Goal: Book appointment/travel/reservation

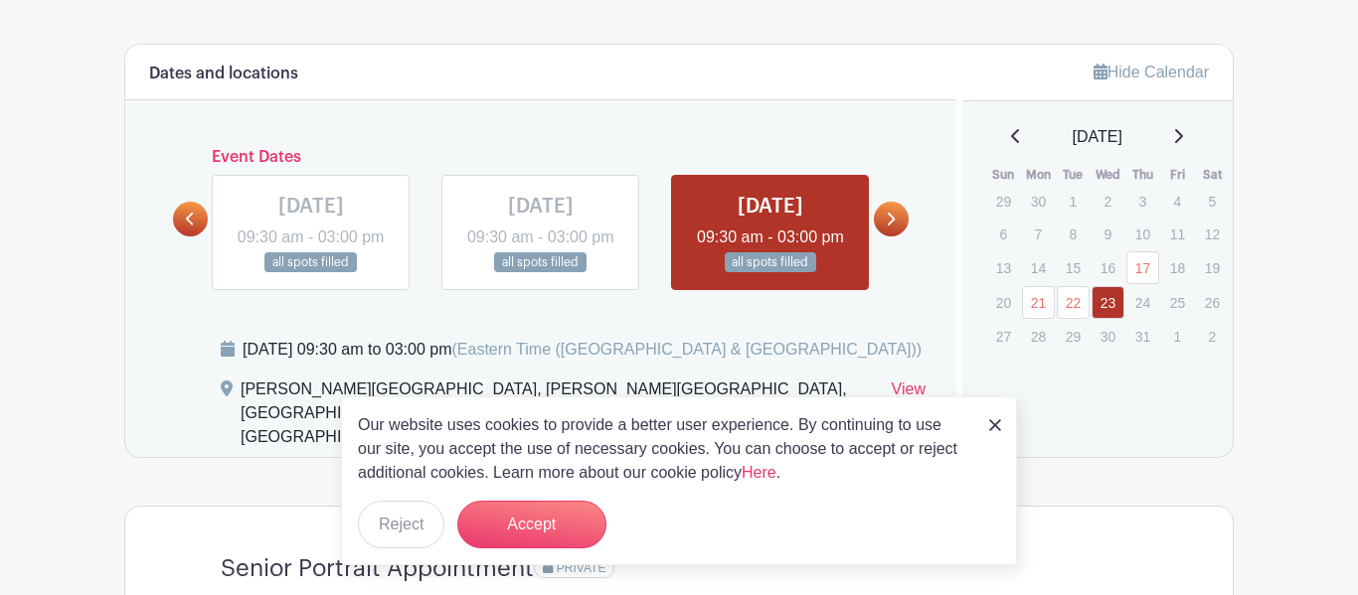
scroll to position [1086, 0]
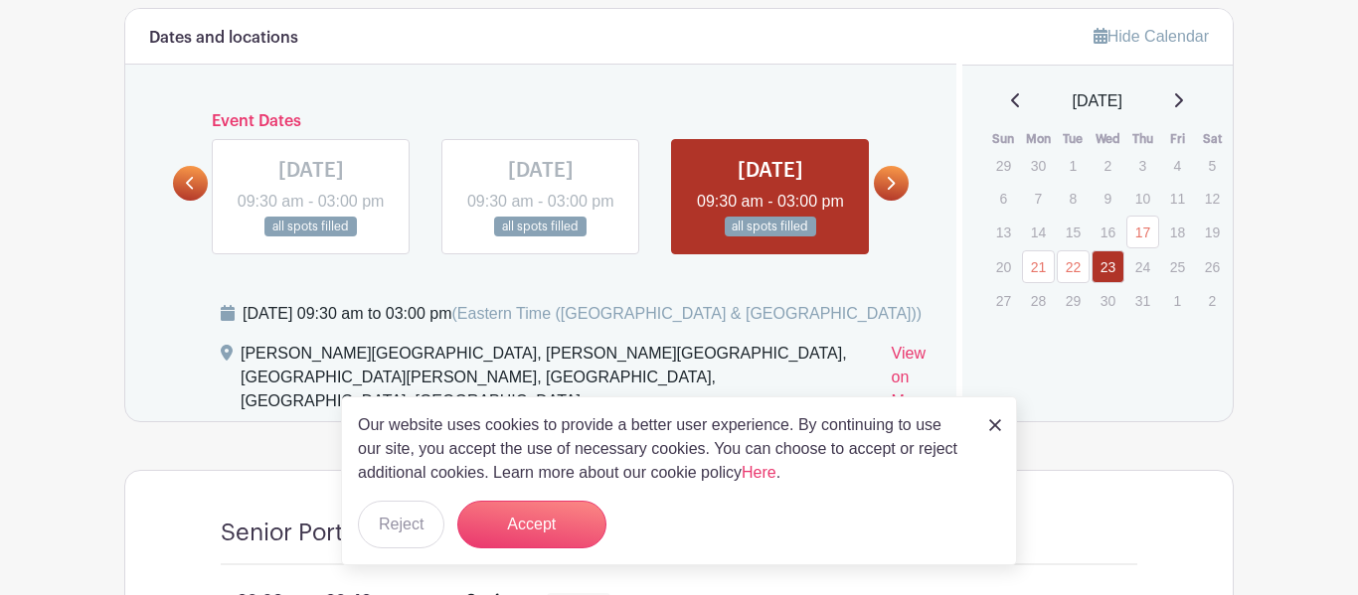
click at [905, 187] on link at bounding box center [891, 183] width 35 height 35
click at [1183, 102] on icon at bounding box center [1178, 100] width 10 height 16
click at [1182, 106] on icon at bounding box center [1178, 100] width 10 height 16
click at [1096, 206] on p "10" at bounding box center [1107, 198] width 33 height 31
click at [1113, 209] on p "10" at bounding box center [1107, 198] width 33 height 31
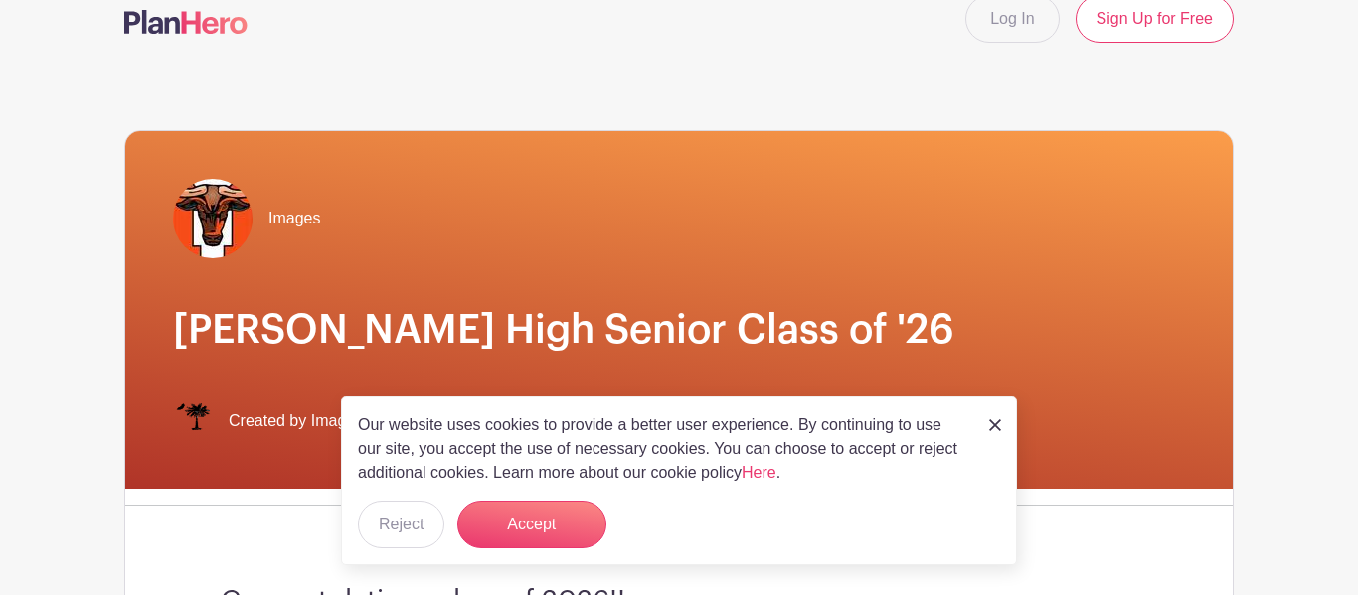
scroll to position [0, 0]
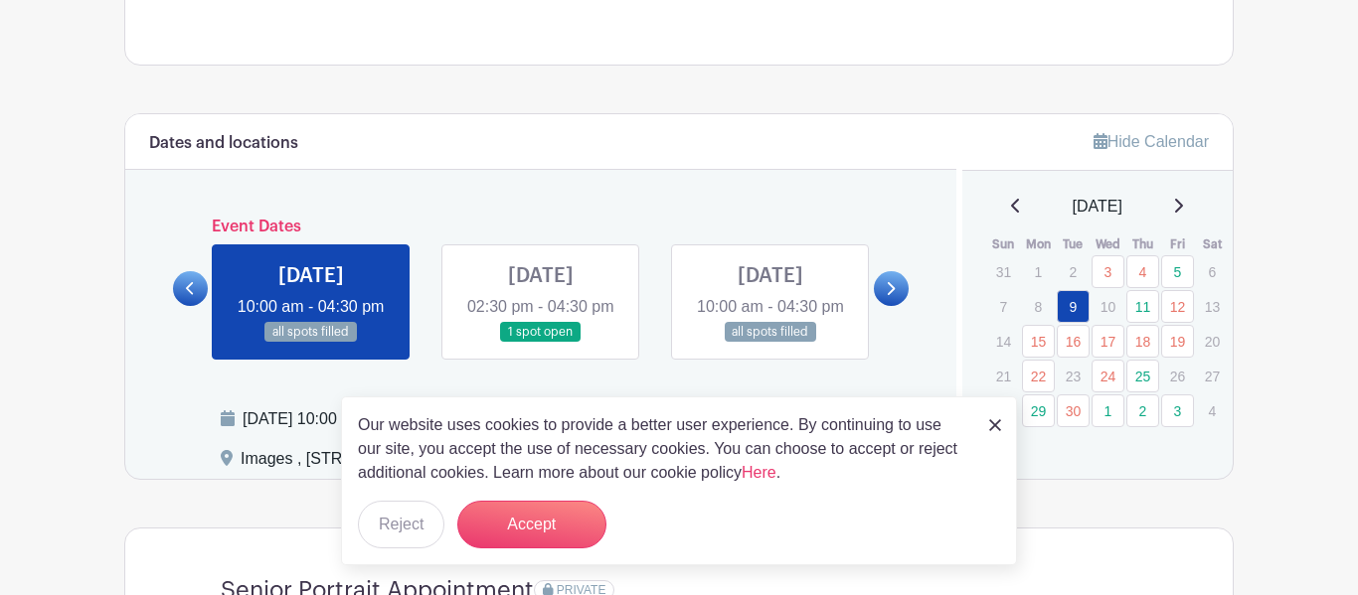
scroll to position [956, 0]
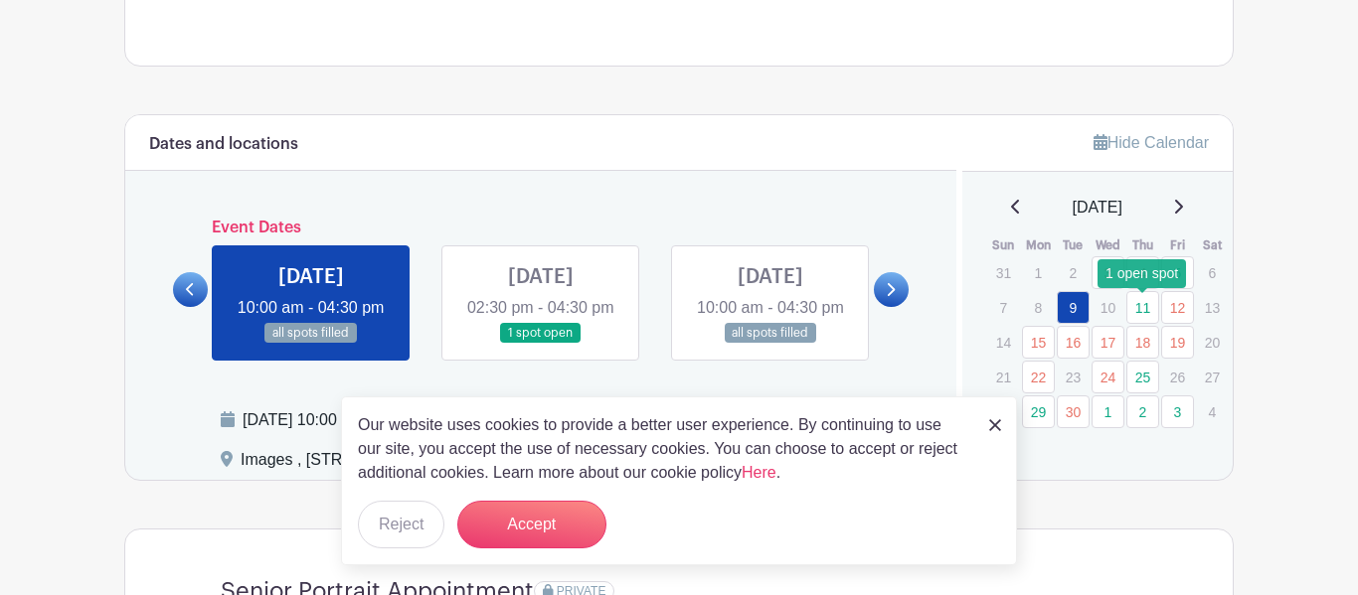
click at [1143, 314] on link "11" at bounding box center [1142, 307] width 33 height 33
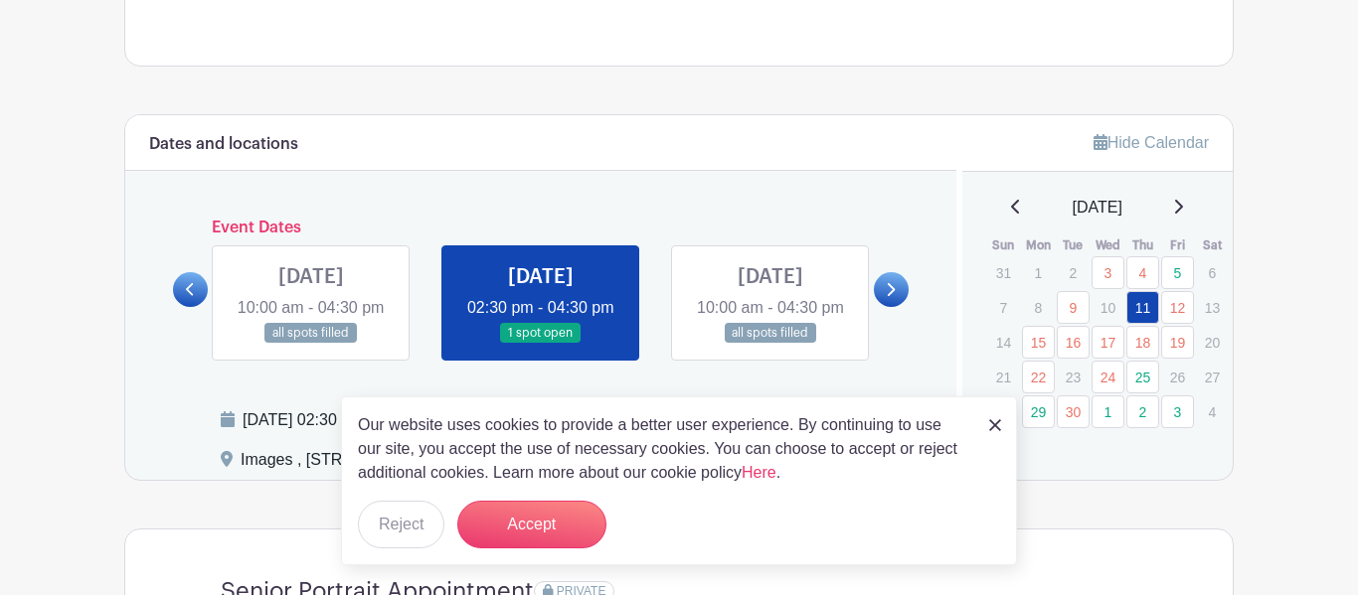
click at [541, 344] on link at bounding box center [541, 344] width 0 height 0
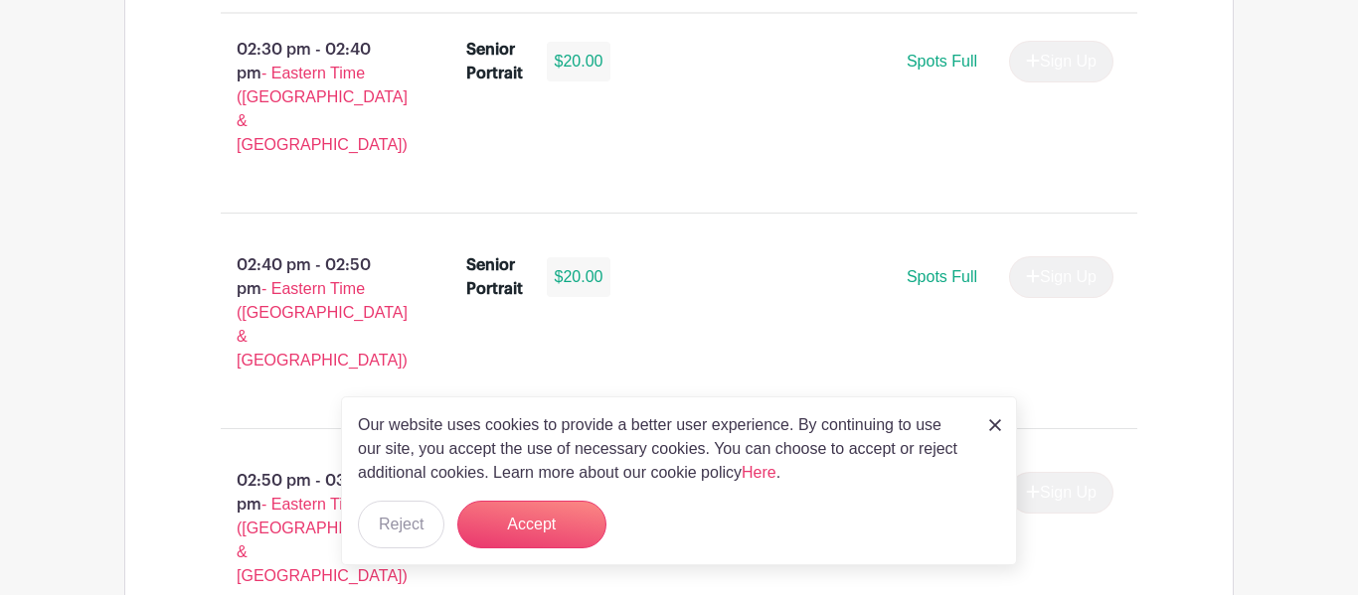
scroll to position [1594, 0]
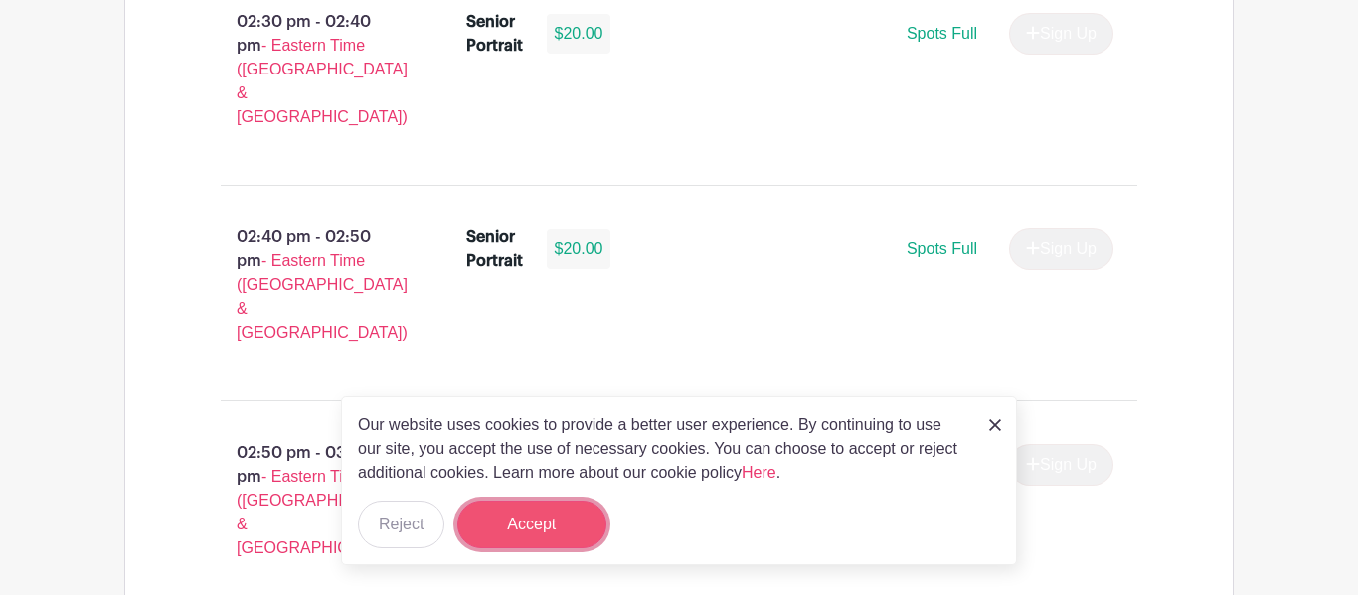
click at [518, 536] on button "Accept" at bounding box center [531, 525] width 149 height 48
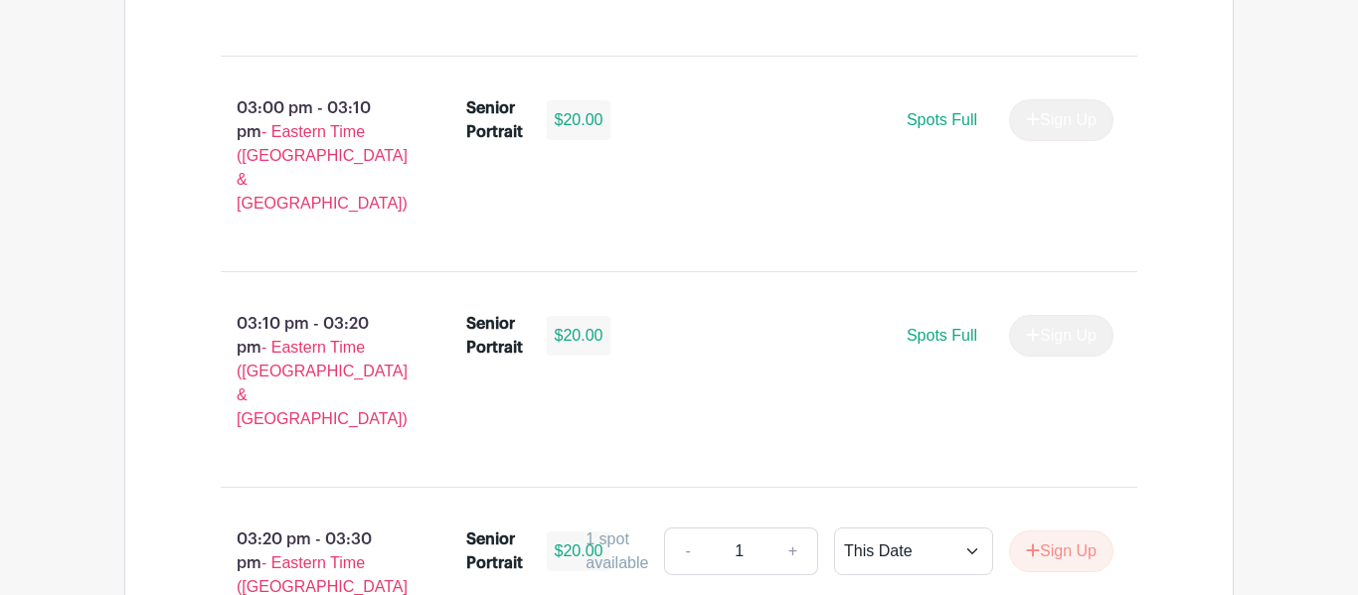
scroll to position [2150, 0]
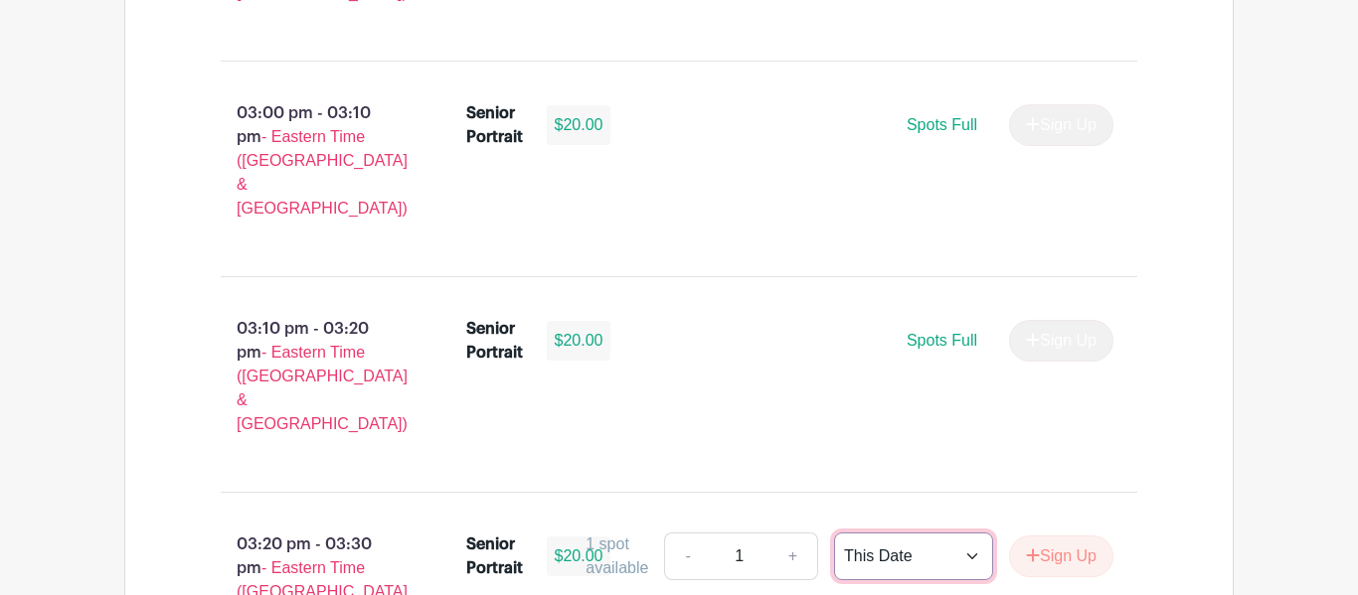
click at [880, 533] on select "This Date Select Dates" at bounding box center [913, 557] width 159 height 48
click at [886, 533] on select "This Date Select Dates" at bounding box center [913, 557] width 159 height 48
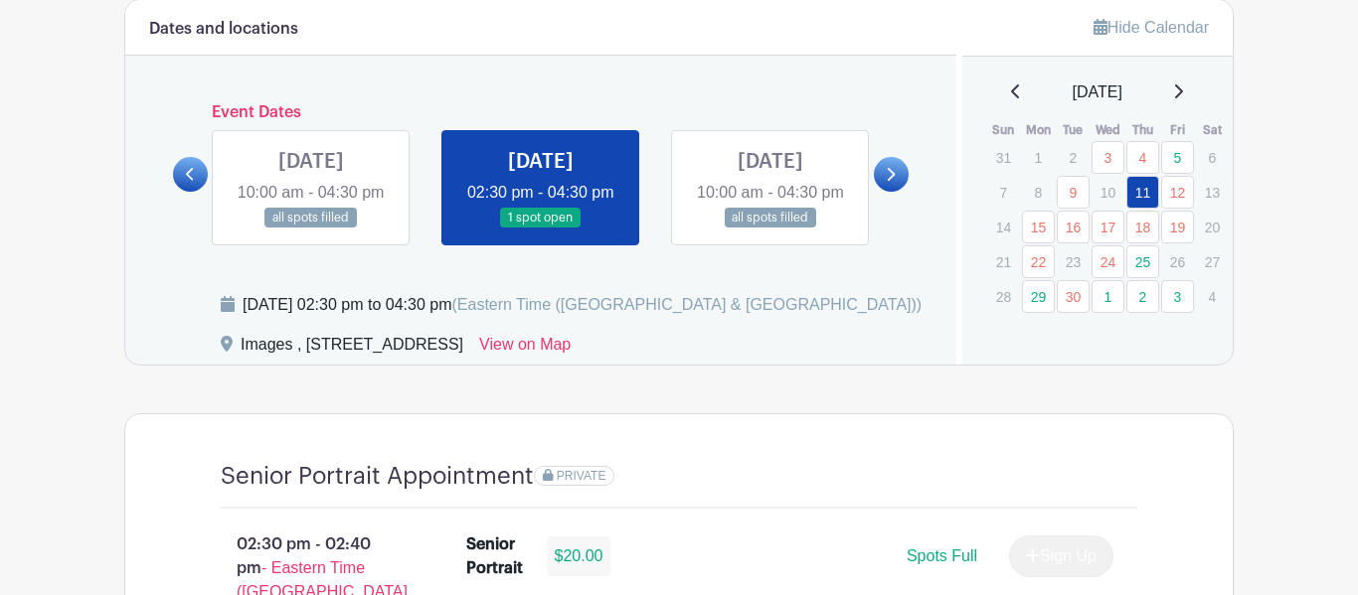
scroll to position [1059, 0]
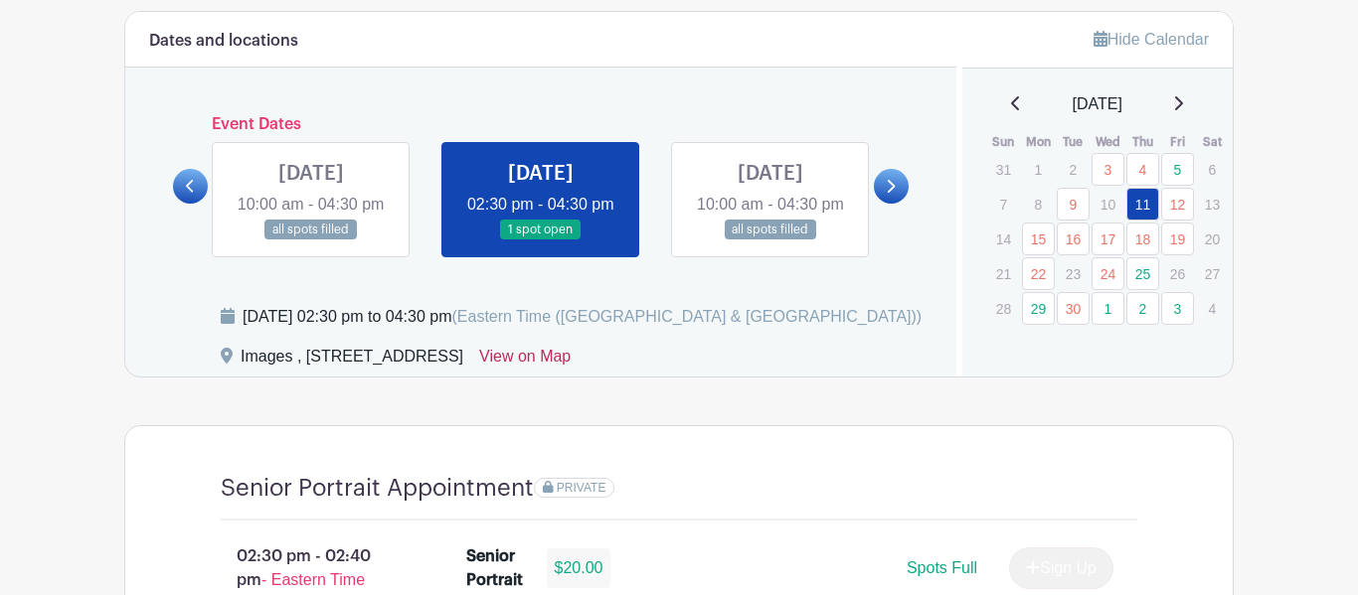
click at [570, 377] on link "View on Map" at bounding box center [524, 361] width 91 height 32
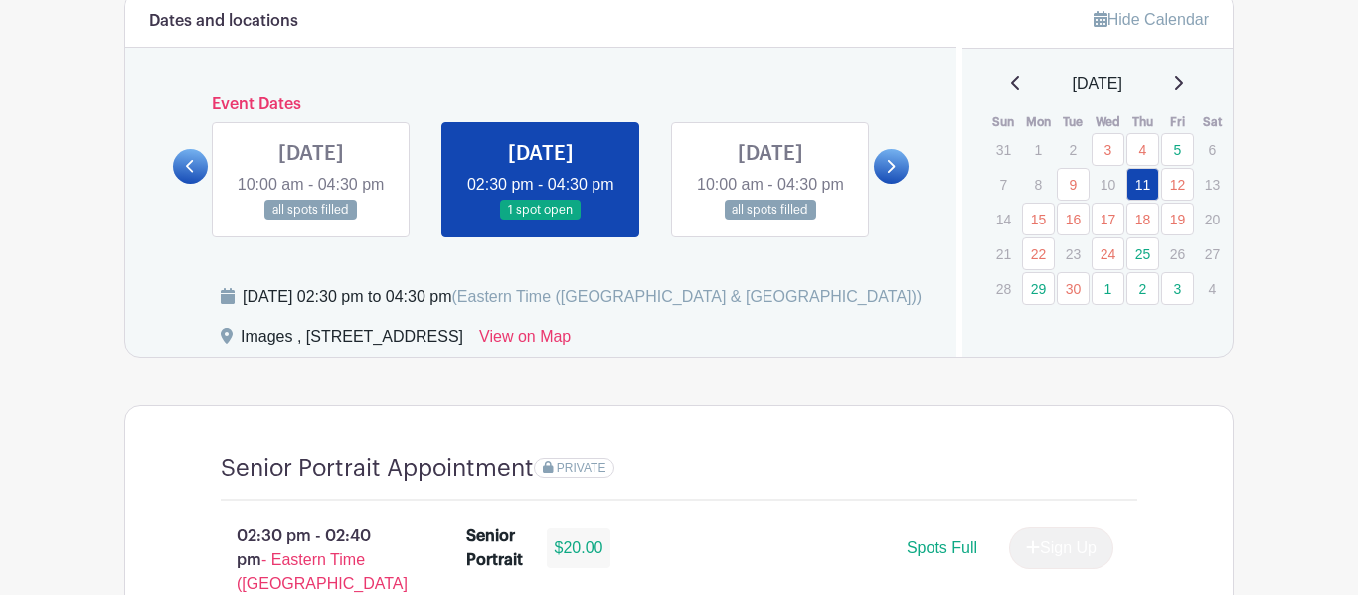
scroll to position [1078, 0]
click at [1168, 194] on link "12" at bounding box center [1177, 185] width 33 height 33
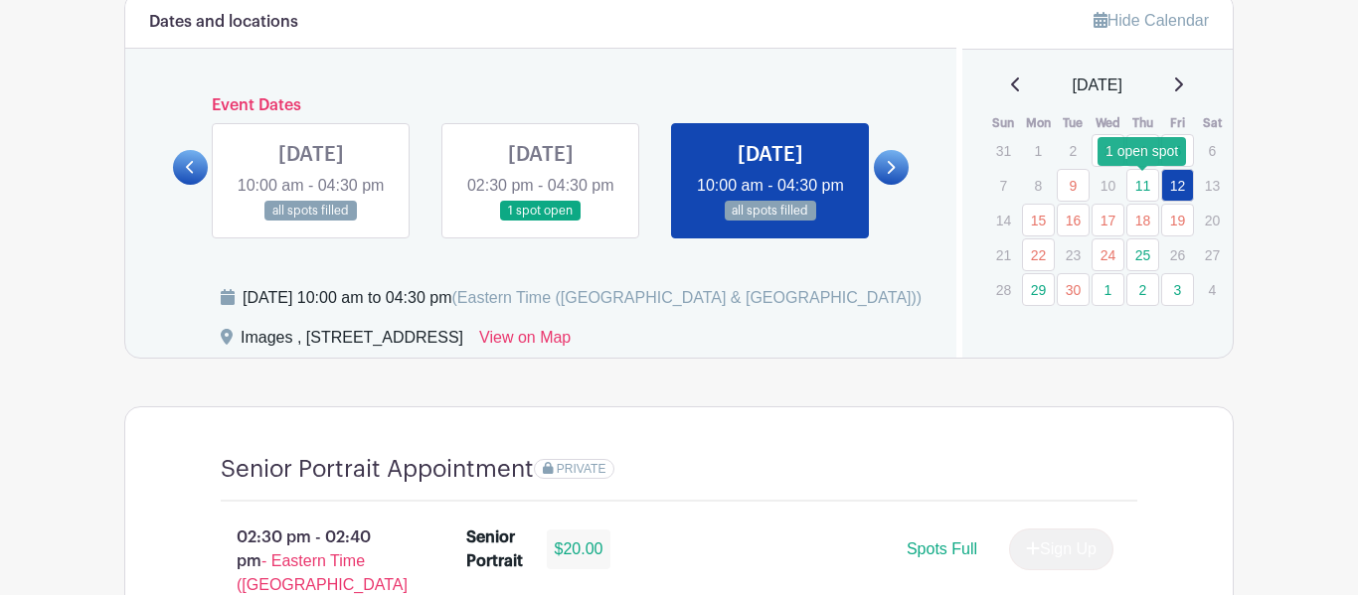
click at [1138, 191] on link "11" at bounding box center [1142, 185] width 33 height 33
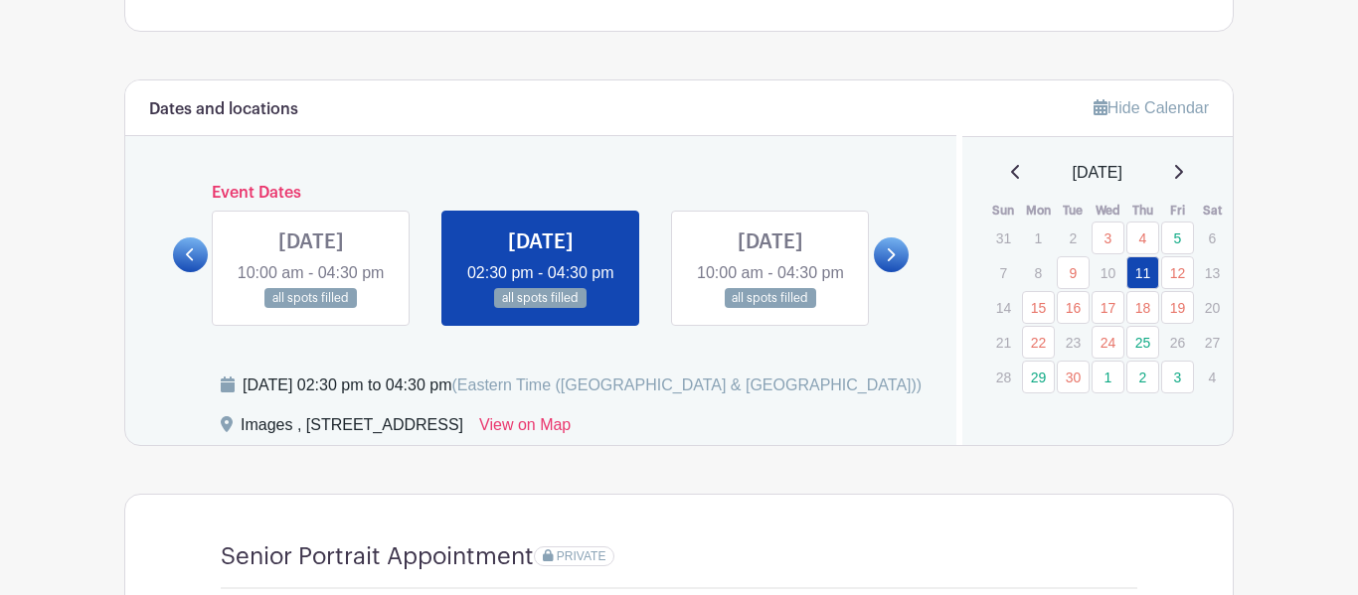
scroll to position [1000, 0]
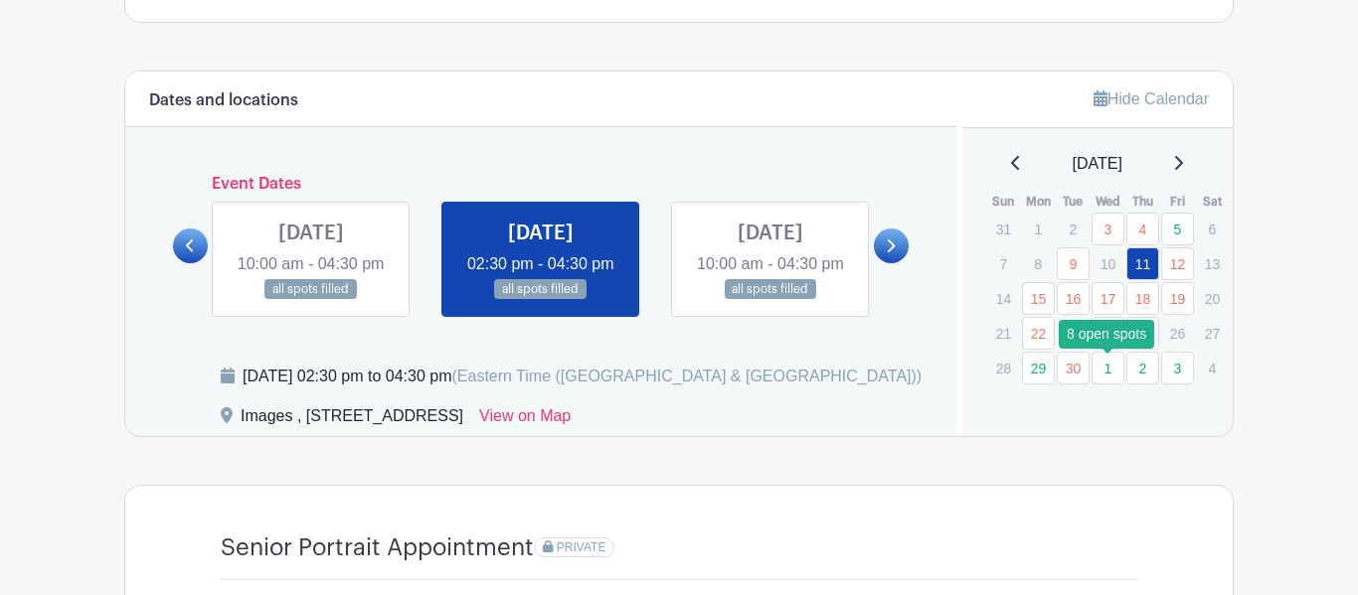
click at [1115, 376] on link "1" at bounding box center [1107, 368] width 33 height 33
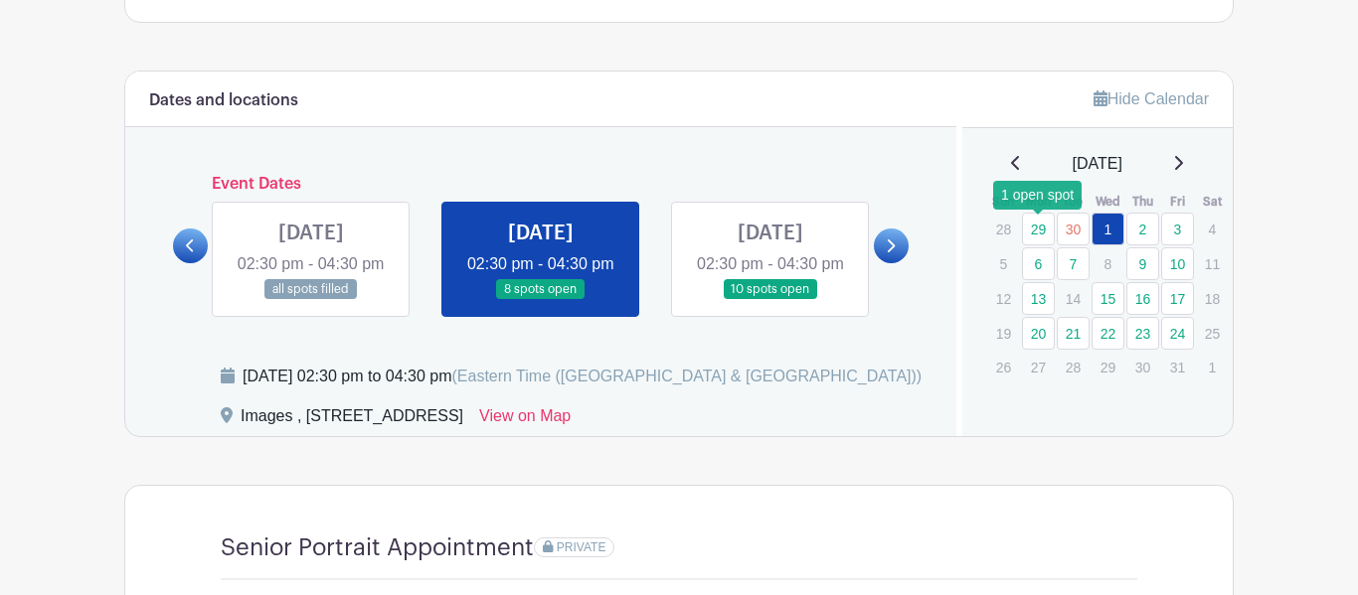
click at [1041, 231] on link "29" at bounding box center [1038, 229] width 33 height 33
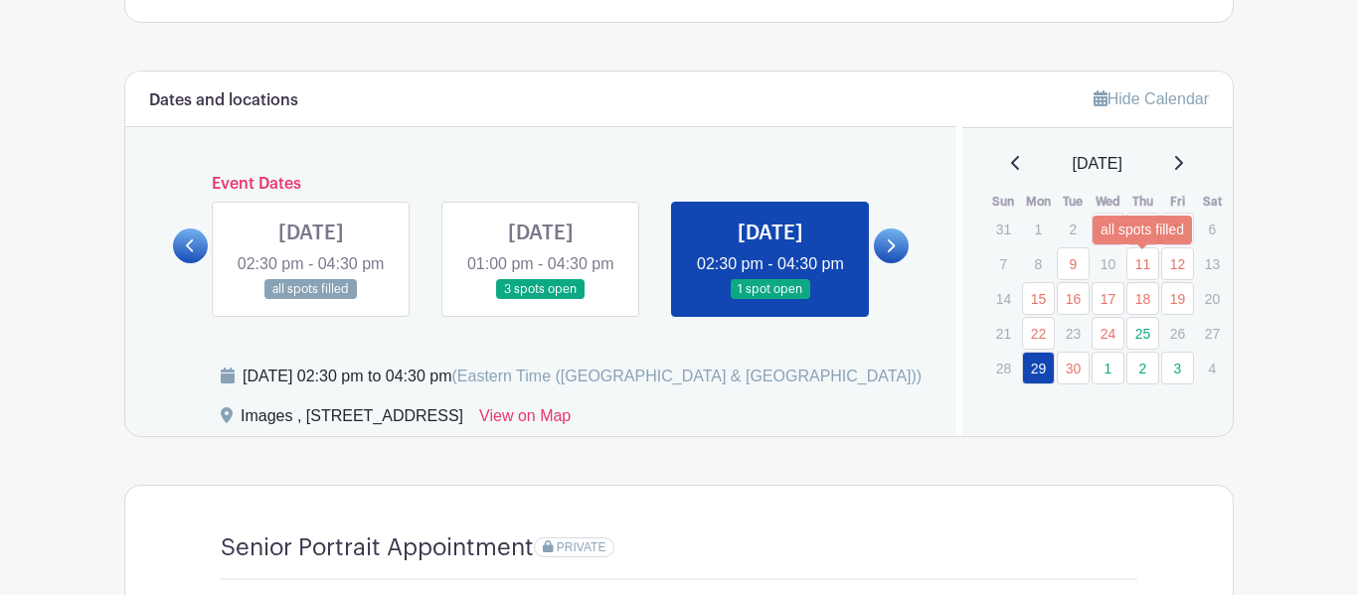
click at [1139, 269] on link "11" at bounding box center [1142, 263] width 33 height 33
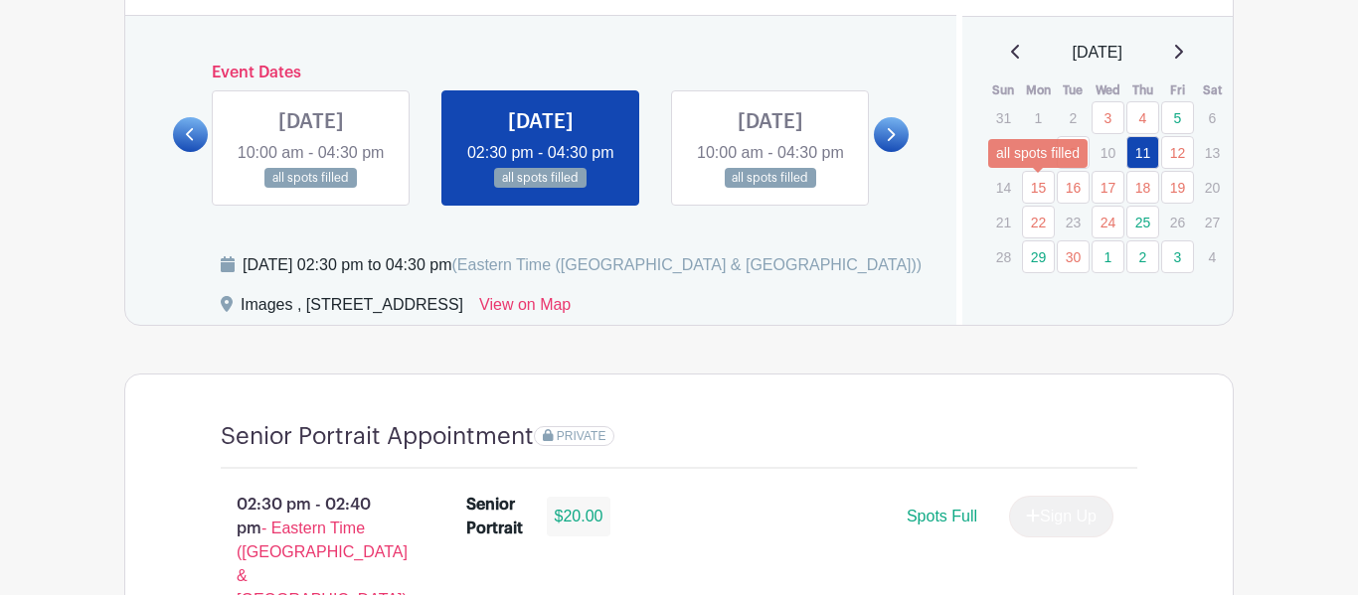
scroll to position [1114, 0]
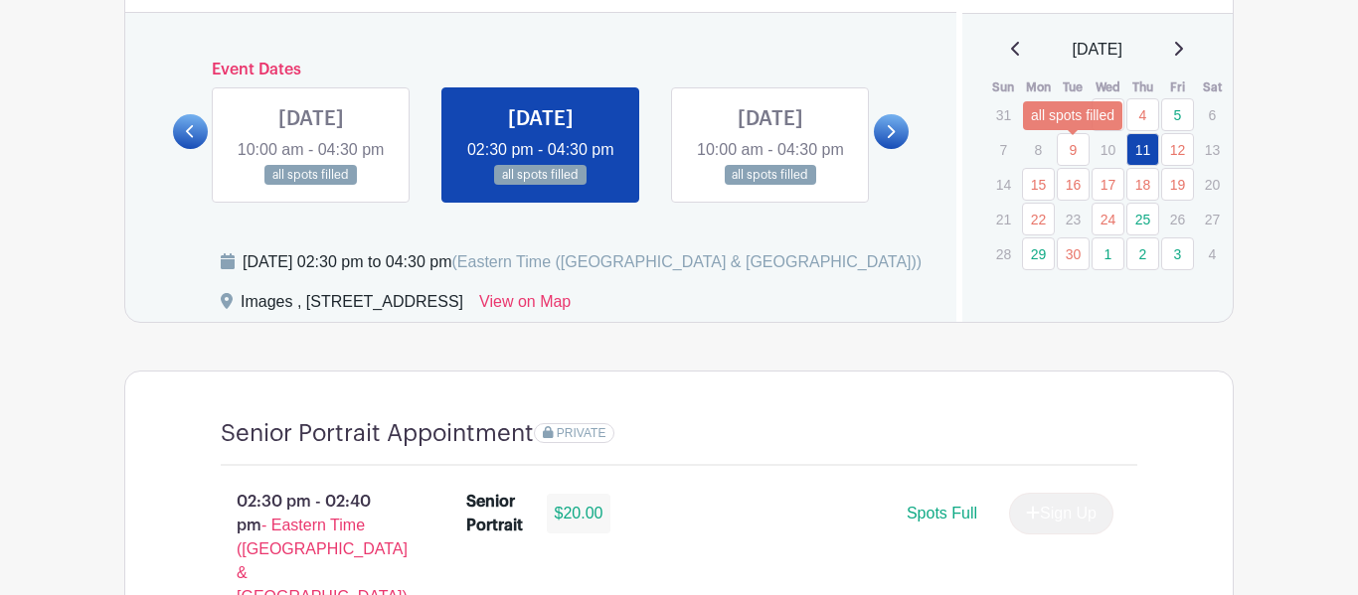
click at [1074, 155] on link "9" at bounding box center [1072, 149] width 33 height 33
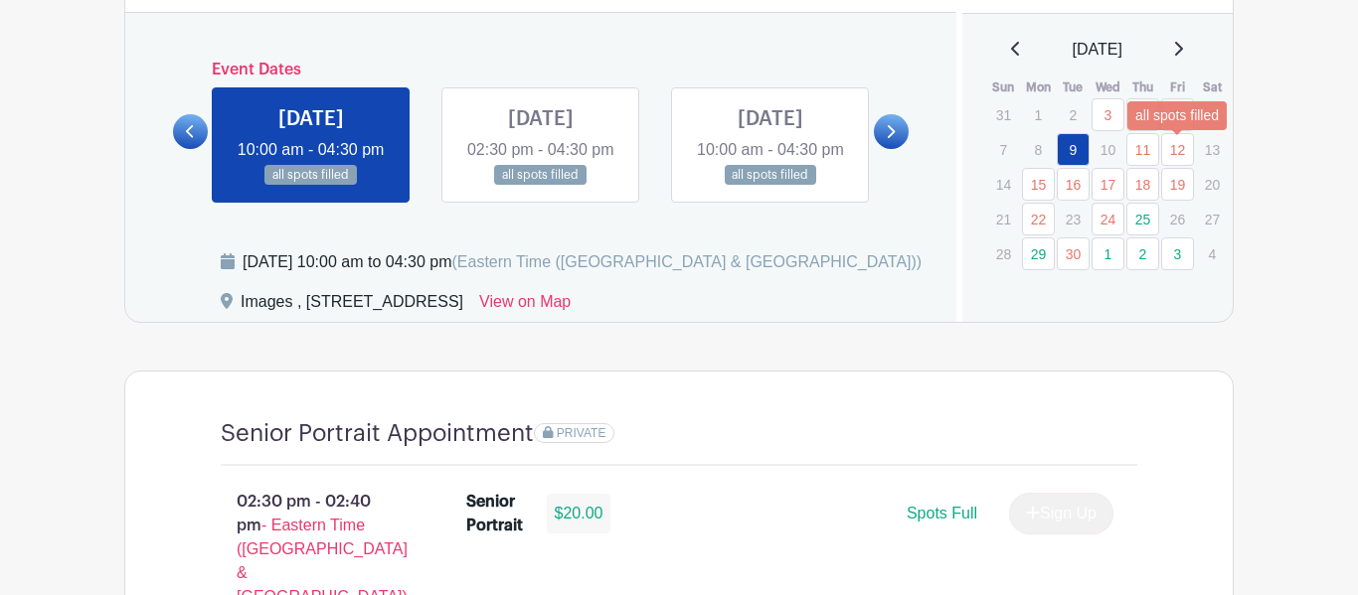
click at [1171, 159] on link "12" at bounding box center [1177, 149] width 33 height 33
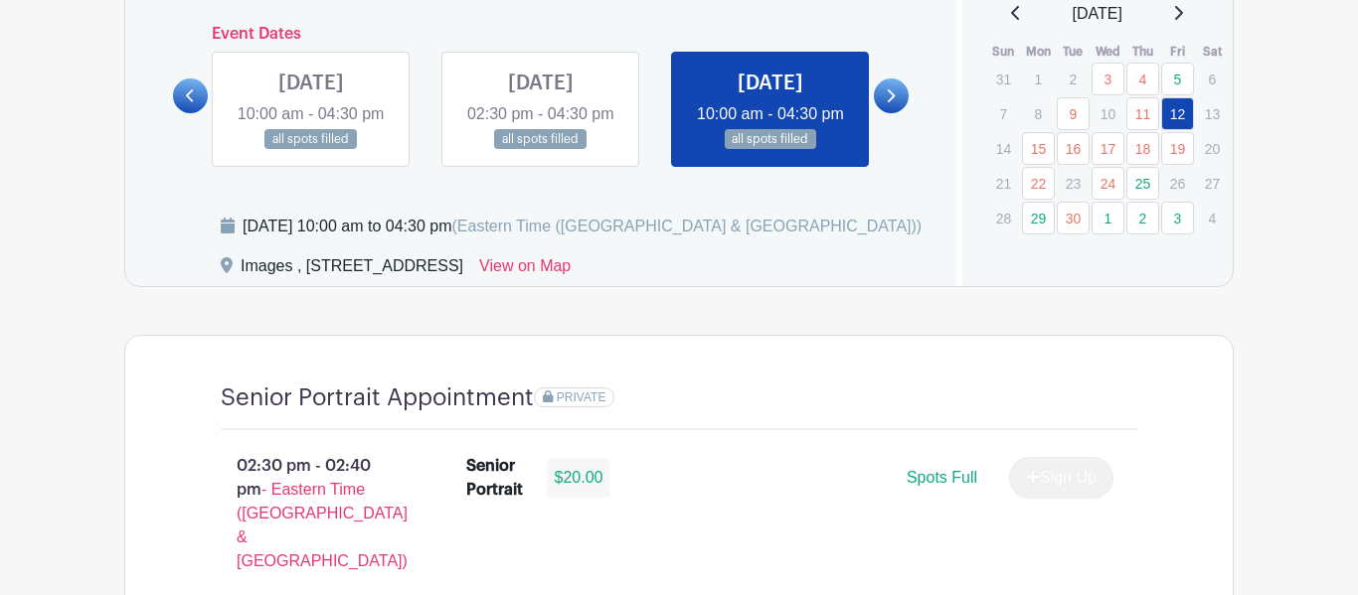
scroll to position [1063, 0]
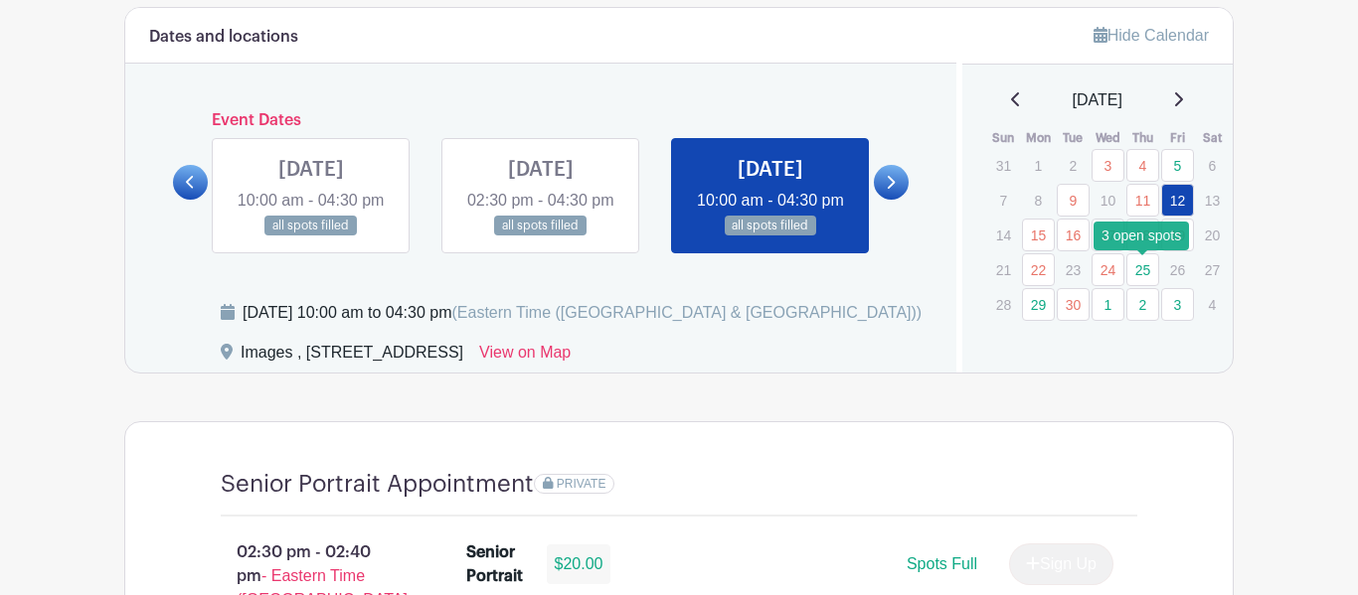
click at [1133, 278] on link "25" at bounding box center [1142, 269] width 33 height 33
click at [1141, 279] on link "25" at bounding box center [1142, 269] width 33 height 33
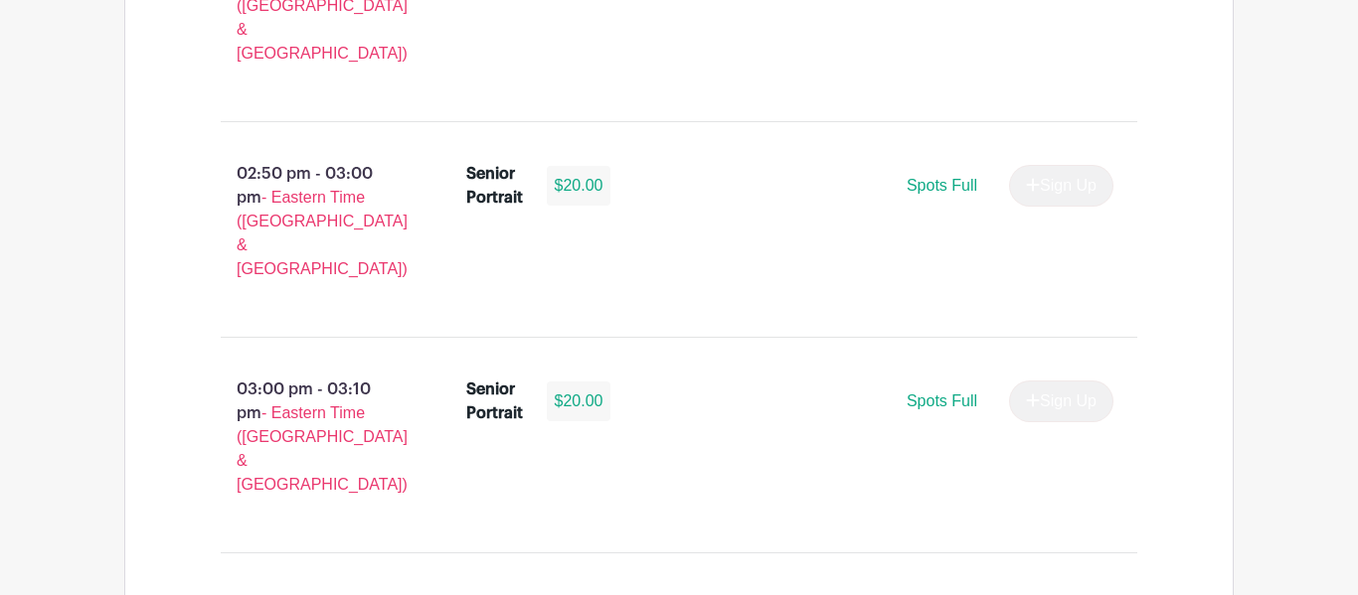
scroll to position [3822, 0]
